Goal: Task Accomplishment & Management: Use online tool/utility

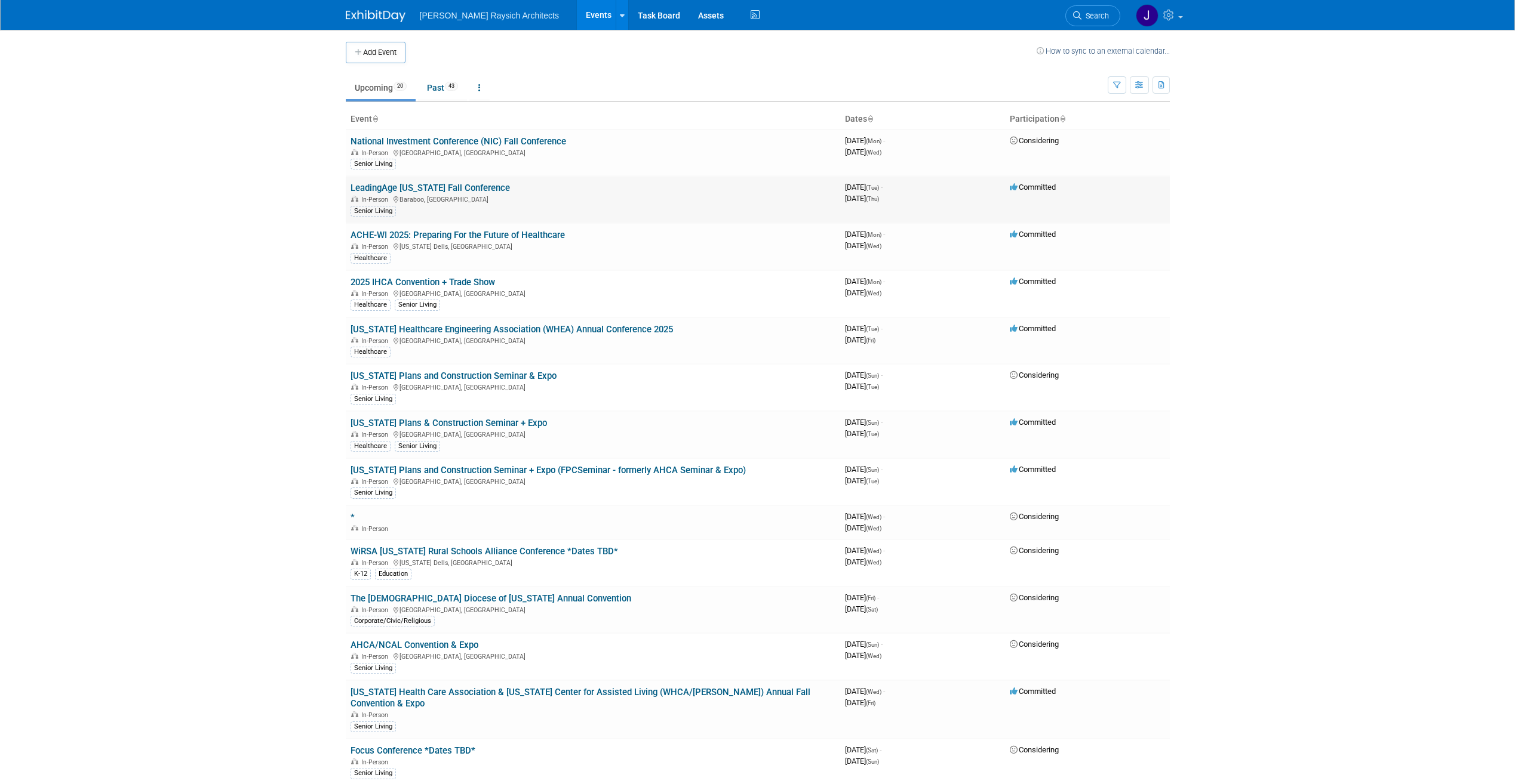
click at [464, 184] on link "LeadingAge [US_STATE] Fall Conference" at bounding box center [430, 187] width 159 height 10
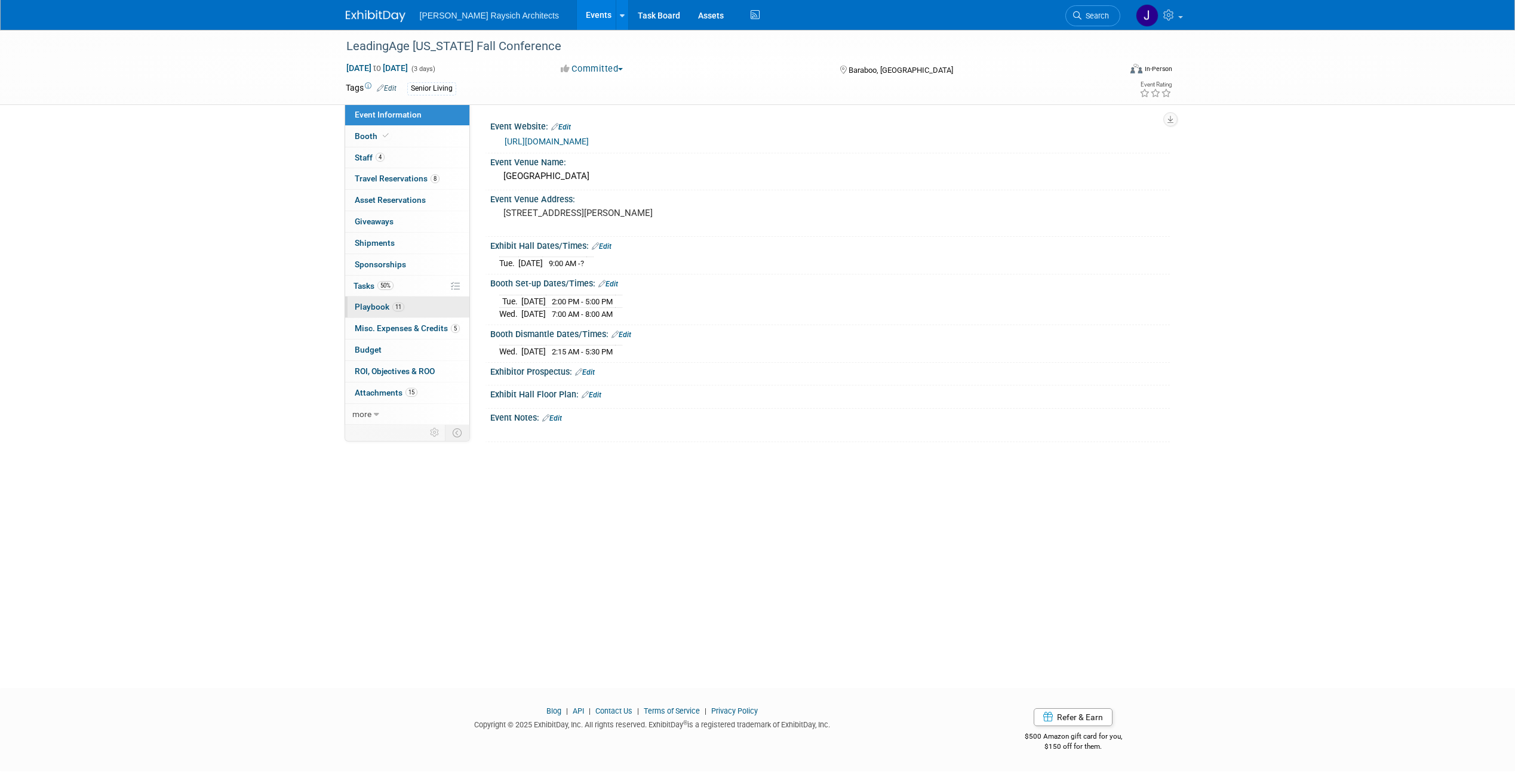
click at [417, 300] on link "11 Playbook 11" at bounding box center [408, 307] width 124 height 21
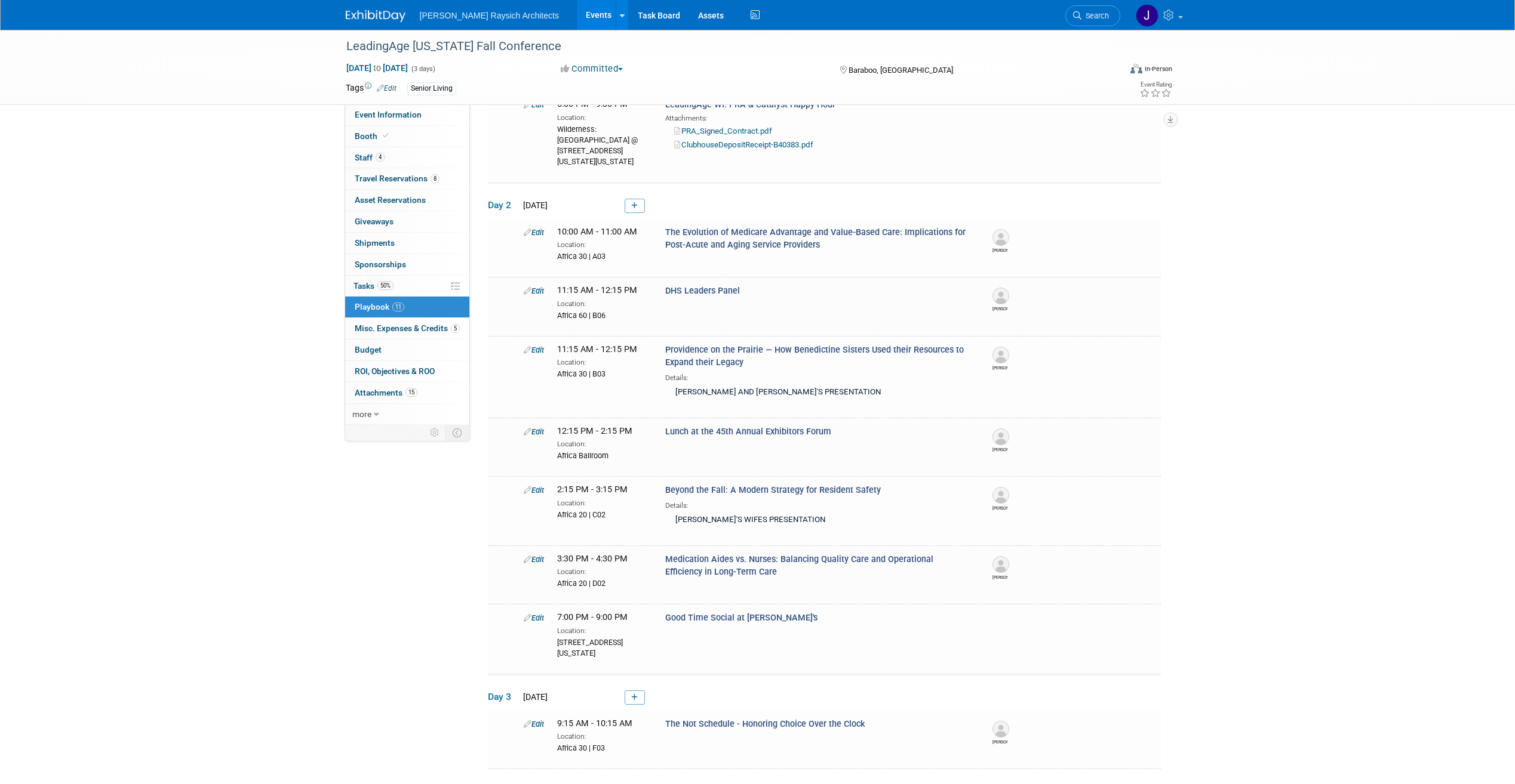
scroll to position [239, 0]
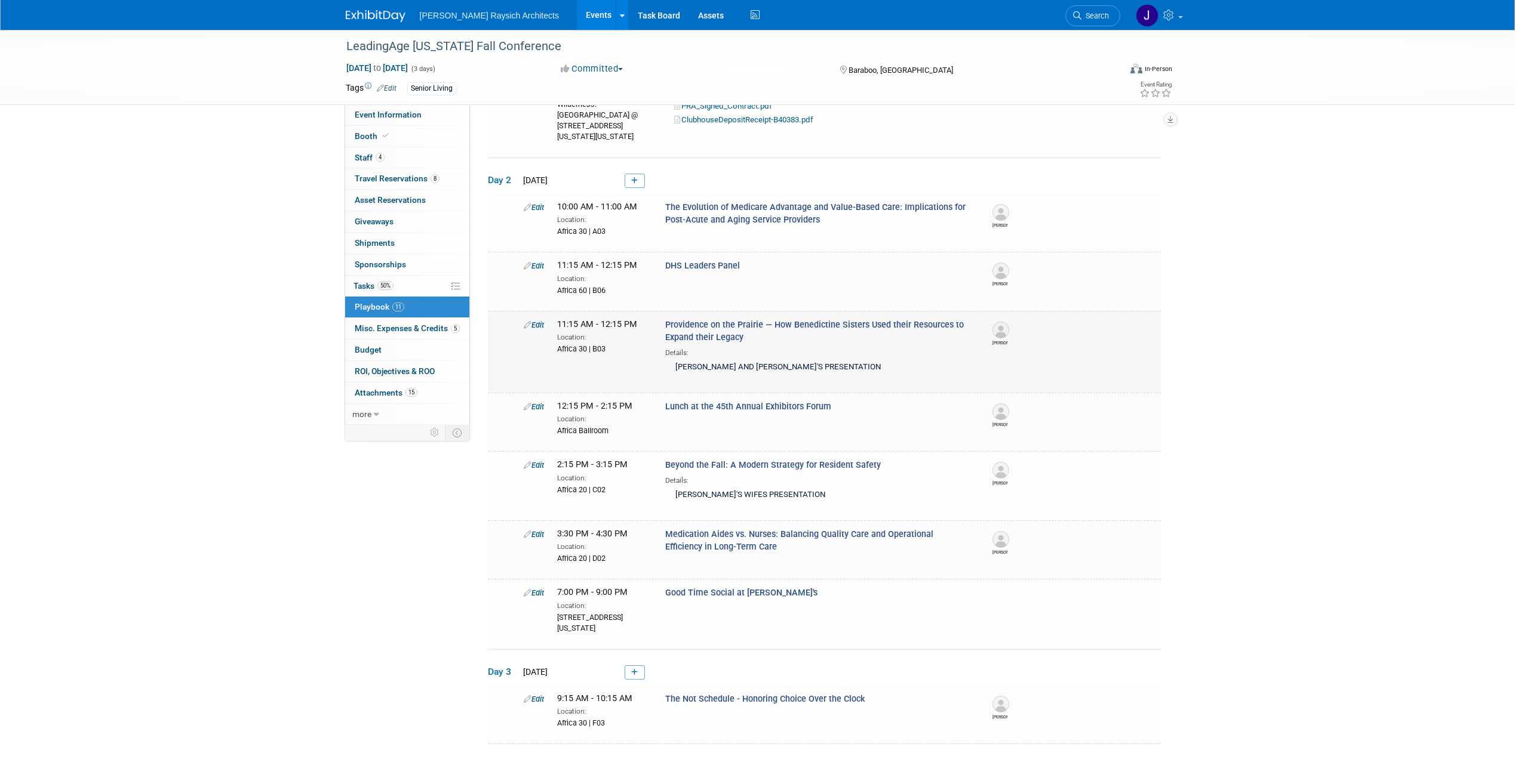
drag, startPoint x: 747, startPoint y: 340, endPoint x: 655, endPoint y: 322, distance: 93.7
click at [655, 322] on div "Edit 11:15 AM - 12:15 PM Location: Africa 30 | B03 Providence on the Prairie — …" at bounding box center [839, 348] width 649 height 59
drag, startPoint x: 655, startPoint y: 322, endPoint x: 665, endPoint y: 333, distance: 14.9
click at [665, 333] on span "Providence on the Prairie — How Benedictine Sisters Used their Resources to Exp…" at bounding box center [814, 331] width 299 height 22
drag, startPoint x: 665, startPoint y: 325, endPoint x: 749, endPoint y: 335, distance: 84.6
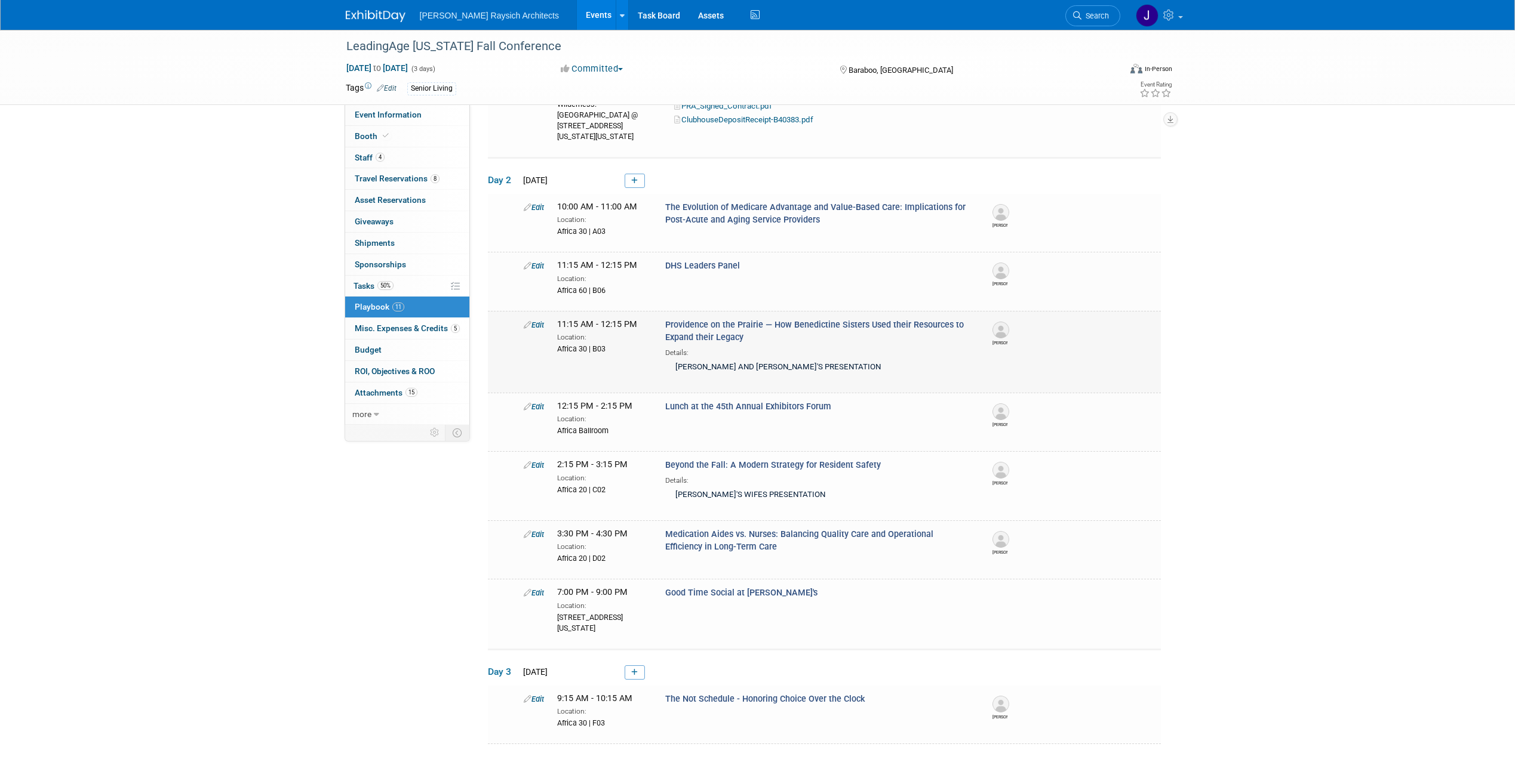
click at [749, 335] on div "Providence on the Prairie — How Benedictine Sisters Used their Resources to Exp…" at bounding box center [819, 348] width 325 height 59
copy span "Providence on the Prairie — How Benedictine Sisters Used their Resources to Exp…"
drag, startPoint x: 721, startPoint y: 334, endPoint x: 745, endPoint y: 310, distance: 33.9
click at [745, 310] on td "Edit 11:15 AM - 12:15 PM Location: Africa 60 | B06 DHS Leaders Panel" at bounding box center [824, 282] width 673 height 59
drag, startPoint x: 745, startPoint y: 333, endPoint x: 659, endPoint y: 317, distance: 87.5
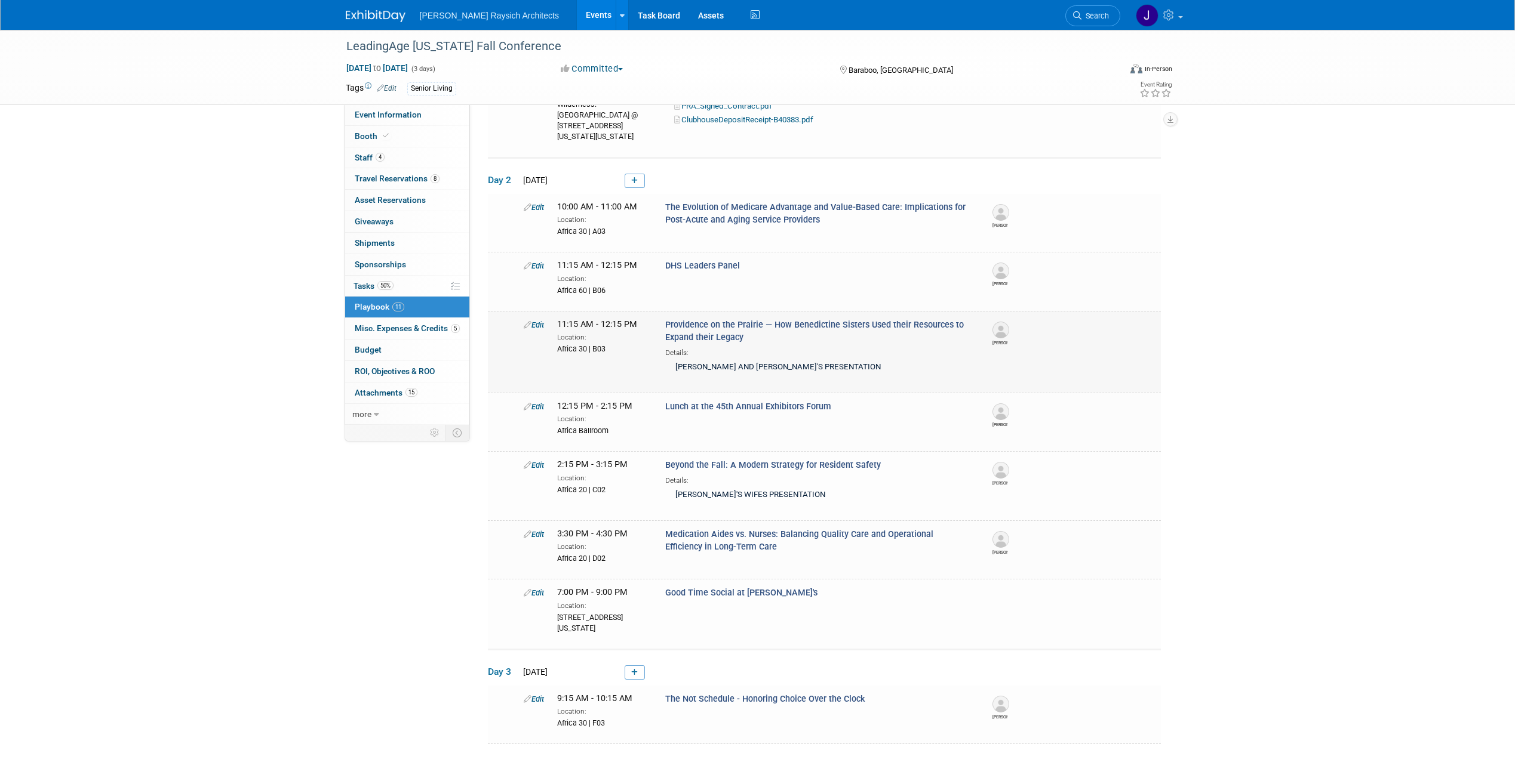
click at [659, 317] on td "Edit 11:15 AM - 12:15 PM Location: Africa 30 | B03 Providence on the Prairie — …" at bounding box center [824, 351] width 673 height 82
copy span "Providence on the Prairie — How Benedictine Sisters Used their Resources to Exp…"
